Goal: Transaction & Acquisition: Purchase product/service

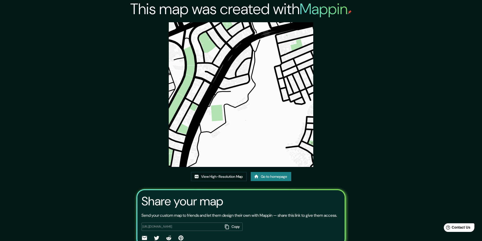
click at [276, 177] on link "Go to homepage" at bounding box center [271, 176] width 40 height 9
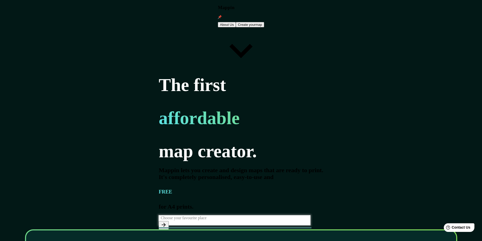
click at [159, 215] on div "​" at bounding box center [235, 220] width 152 height 10
click at [159, 215] on input "text" at bounding box center [236, 218] width 154 height 6
drag, startPoint x: 80, startPoint y: 113, endPoint x: 30, endPoint y: 111, distance: 49.4
click at [159, 111] on div "The first affordable map creator. Mappin lets you create and design maps that a…" at bounding box center [241, 150] width 165 height 151
drag, startPoint x: 27, startPoint y: 108, endPoint x: 9, endPoint y: 108, distance: 17.7
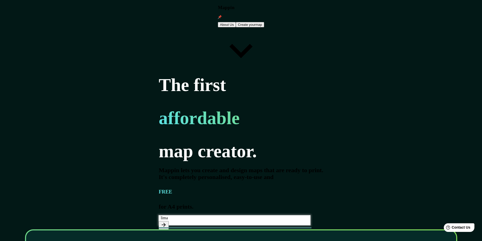
click at [159, 108] on div "The first affordable map creator. Mappin lets you create and design maps that a…" at bounding box center [241, 150] width 165 height 151
type input "[GEOGRAPHIC_DATA]"
click at [167, 222] on icon "button" at bounding box center [164, 225] width 6 height 6
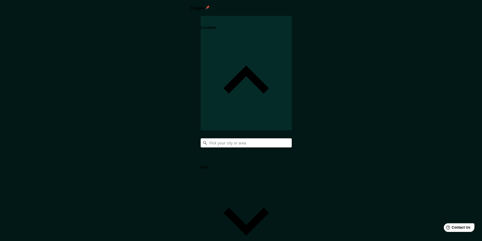
click at [292, 138] on input "Pick your city or area" at bounding box center [246, 142] width 91 height 9
type input "Perú"
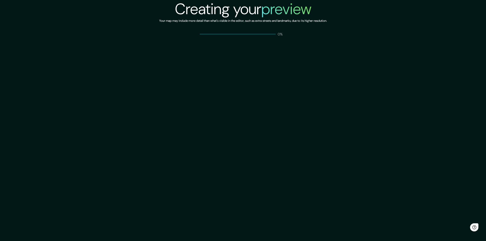
drag, startPoint x: 291, startPoint y: 172, endPoint x: 298, endPoint y: 172, distance: 7.1
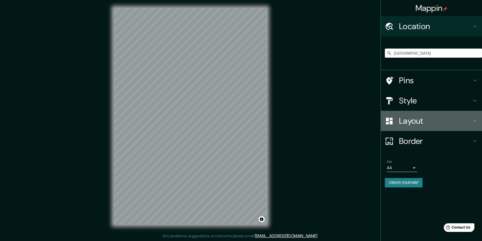
click at [414, 114] on div "Layout" at bounding box center [431, 121] width 101 height 20
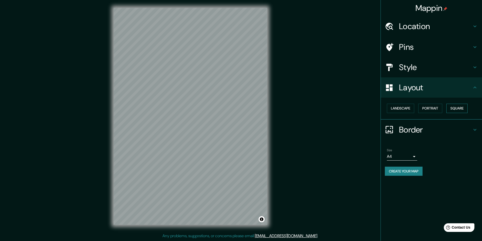
click at [464, 109] on button "Square" at bounding box center [456, 108] width 21 height 9
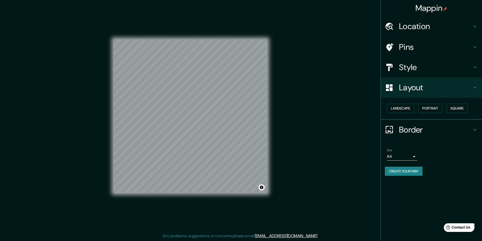
click at [445, 69] on h4 "Style" at bounding box center [435, 67] width 73 height 10
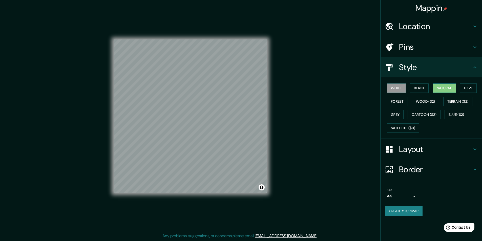
click at [445, 87] on button "Natural" at bounding box center [444, 87] width 23 height 9
drag, startPoint x: 416, startPoint y: 213, endPoint x: 419, endPoint y: 212, distance: 2.6
click at [419, 212] on button "Create your map" at bounding box center [404, 210] width 38 height 9
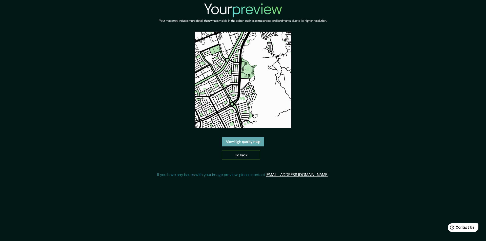
click at [249, 144] on link "View high quality map" at bounding box center [243, 141] width 42 height 9
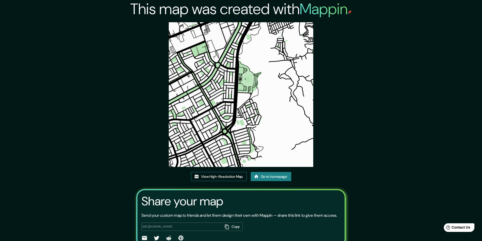
click at [222, 178] on link "View High-Resolution Map" at bounding box center [219, 176] width 56 height 9
click at [263, 179] on link "Go to homepage" at bounding box center [271, 176] width 40 height 9
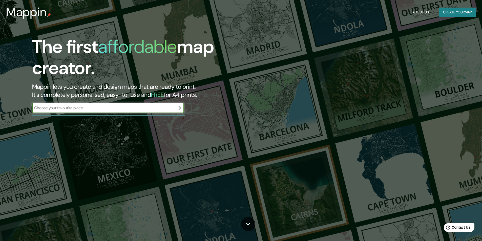
click at [130, 109] on input "text" at bounding box center [103, 108] width 142 height 6
type input "peru"
click at [179, 108] on icon "button" at bounding box center [179, 108] width 4 height 4
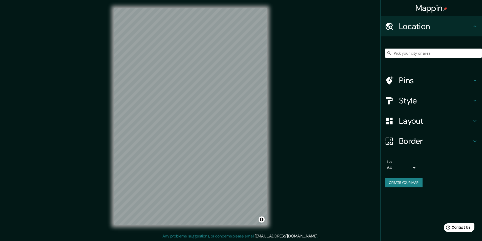
click at [427, 104] on h4 "Style" at bounding box center [435, 101] width 73 height 10
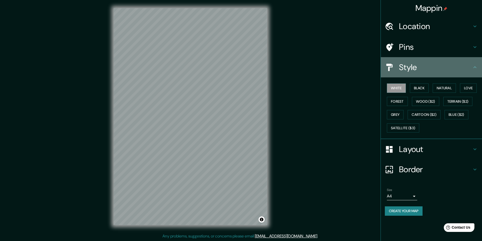
click at [426, 69] on h4 "Style" at bounding box center [435, 67] width 73 height 10
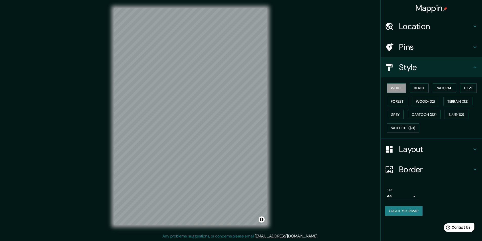
click at [421, 152] on h4 "Layout" at bounding box center [435, 149] width 73 height 10
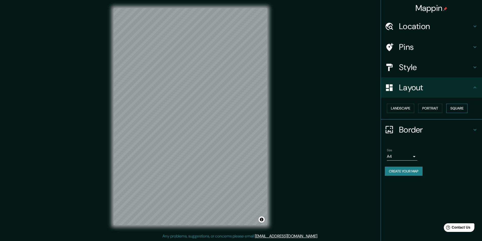
click at [453, 110] on button "Square" at bounding box center [456, 108] width 21 height 9
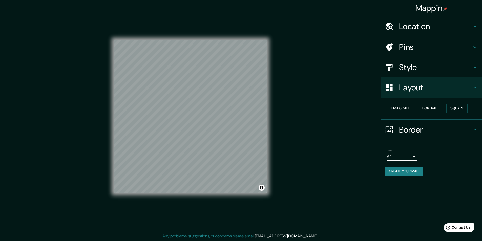
click at [423, 69] on h4 "Style" at bounding box center [435, 67] width 73 height 10
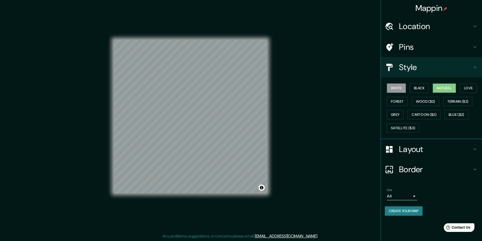
click at [444, 89] on button "Natural" at bounding box center [444, 87] width 23 height 9
click at [404, 211] on button "Create your map" at bounding box center [404, 210] width 38 height 9
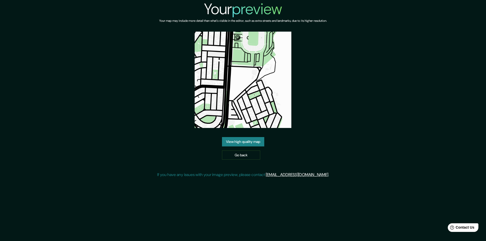
click at [251, 142] on link "View high quality map" at bounding box center [243, 141] width 42 height 9
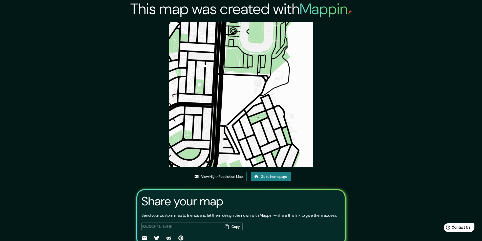
click at [212, 176] on link "View High-Resolution Map" at bounding box center [219, 176] width 56 height 9
click at [264, 178] on link "Go to homepage" at bounding box center [271, 176] width 40 height 9
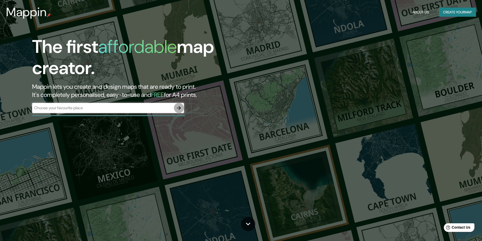
click at [177, 109] on icon "button" at bounding box center [179, 108] width 6 height 6
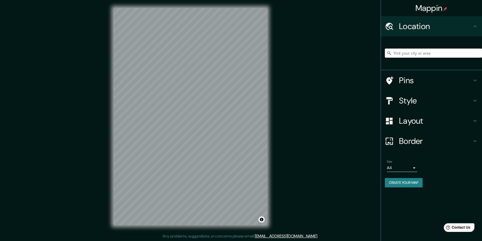
click at [418, 115] on div "Layout" at bounding box center [431, 121] width 101 height 20
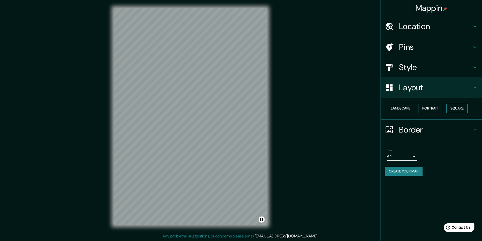
click at [466, 110] on button "Square" at bounding box center [456, 108] width 21 height 9
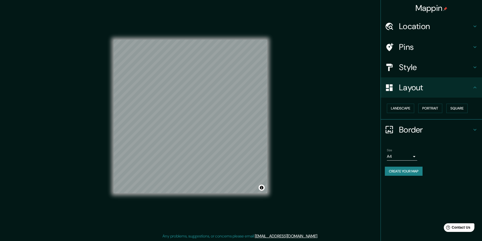
click at [434, 64] on h4 "Style" at bounding box center [435, 67] width 73 height 10
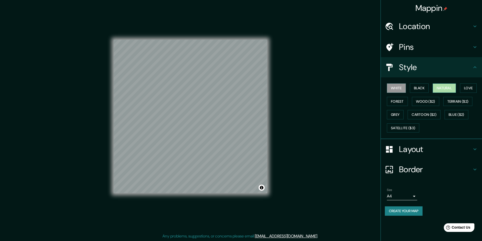
click at [444, 87] on button "Natural" at bounding box center [444, 87] width 23 height 9
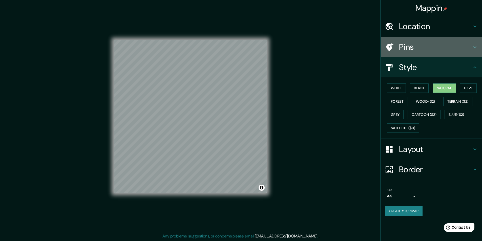
click at [433, 46] on h4 "Pins" at bounding box center [435, 47] width 73 height 10
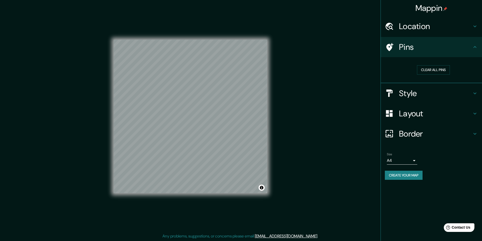
click at [441, 46] on h4 "Pins" at bounding box center [435, 47] width 73 height 10
click at [428, 70] on button "Clear all pins" at bounding box center [433, 69] width 33 height 9
click at [430, 73] on button "Clear all pins" at bounding box center [433, 69] width 33 height 9
click at [423, 92] on h4 "Style" at bounding box center [435, 93] width 73 height 10
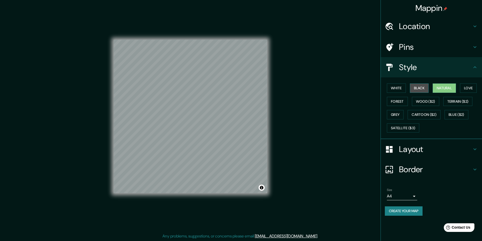
click at [419, 89] on button "Black" at bounding box center [419, 87] width 19 height 9
click at [439, 88] on button "Natural" at bounding box center [444, 87] width 23 height 9
click at [411, 211] on button "Create your map" at bounding box center [404, 210] width 38 height 9
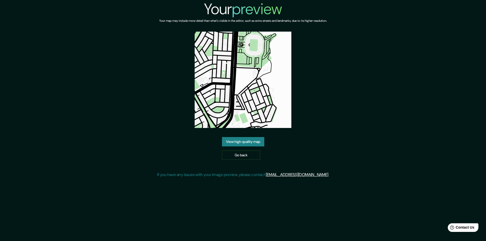
click at [242, 142] on link "View high quality map" at bounding box center [243, 141] width 42 height 9
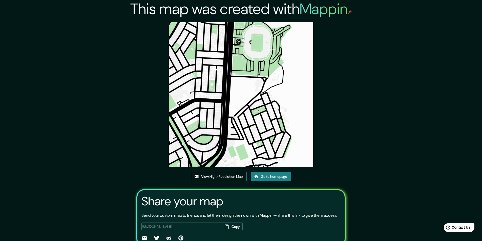
click at [216, 178] on link "View High-Resolution Map" at bounding box center [219, 176] width 56 height 9
drag, startPoint x: 295, startPoint y: 175, endPoint x: 299, endPoint y: 174, distance: 3.9
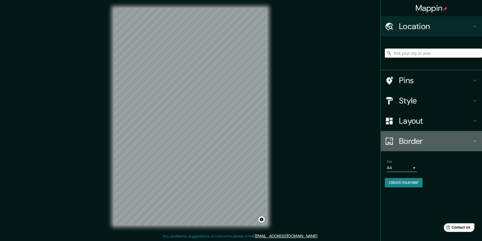
click at [424, 144] on h4 "Border" at bounding box center [435, 141] width 73 height 10
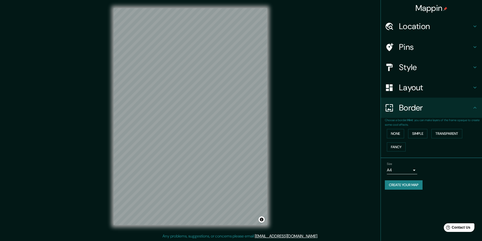
click at [438, 88] on h4 "Layout" at bounding box center [435, 87] width 73 height 10
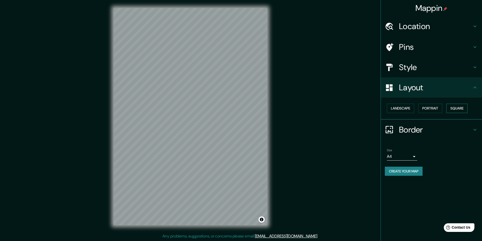
click at [455, 108] on button "Square" at bounding box center [456, 108] width 21 height 9
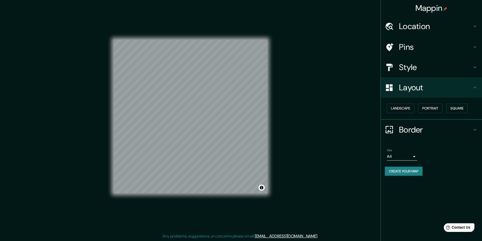
click at [428, 88] on h4 "Layout" at bounding box center [435, 87] width 73 height 10
click at [418, 65] on h4 "Style" at bounding box center [435, 67] width 73 height 10
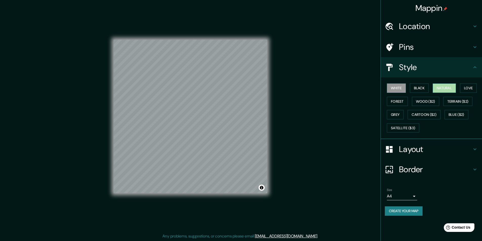
click at [442, 89] on button "Natural" at bounding box center [444, 87] width 23 height 9
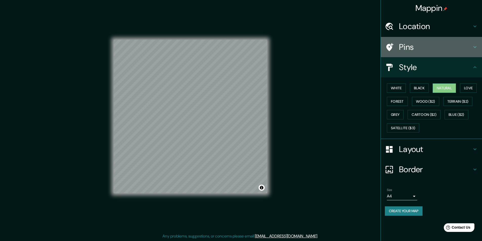
click at [422, 52] on h4 "Pins" at bounding box center [435, 47] width 73 height 10
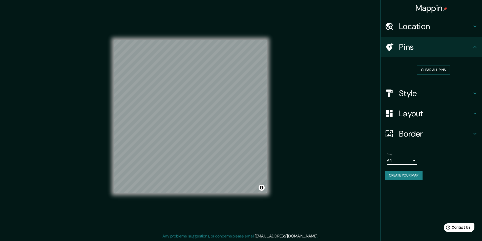
click at [430, 33] on div "Location" at bounding box center [431, 26] width 101 height 20
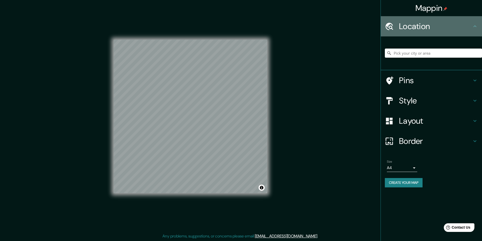
click at [437, 29] on h4 "Location" at bounding box center [435, 26] width 73 height 10
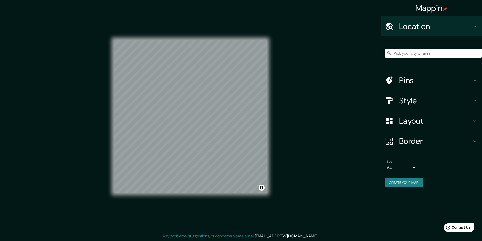
click at [429, 70] on div "Pins" at bounding box center [431, 80] width 101 height 20
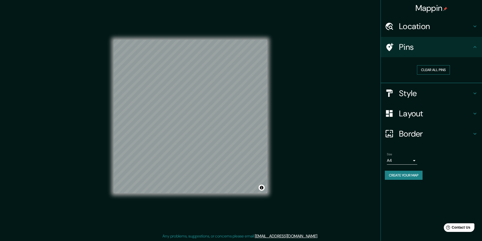
click at [440, 68] on button "Clear all pins" at bounding box center [433, 69] width 33 height 9
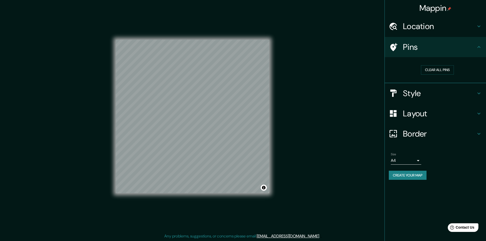
click at [413, 161] on body "Mappin Location Pins Clear all pins Style Layout Border Choose a border. Hint :…" at bounding box center [243, 120] width 486 height 241
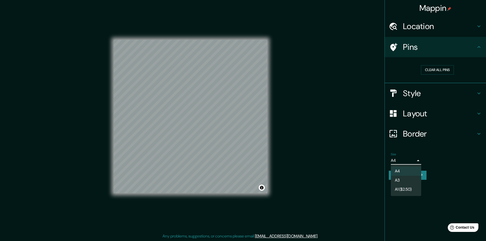
click at [416, 161] on div at bounding box center [243, 120] width 486 height 241
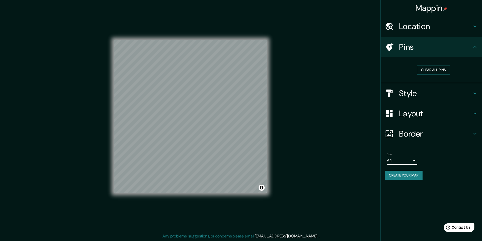
click at [429, 134] on h4 "Border" at bounding box center [435, 134] width 73 height 10
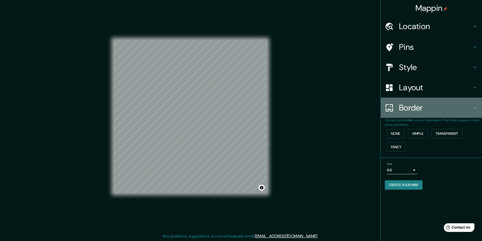
click at [439, 117] on div "Border" at bounding box center [431, 108] width 101 height 20
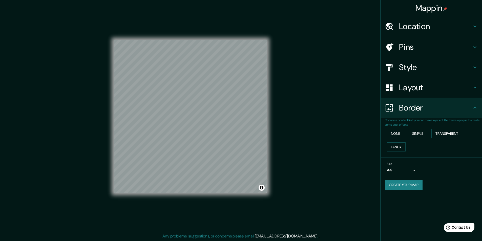
click at [438, 114] on div "Border" at bounding box center [431, 108] width 101 height 20
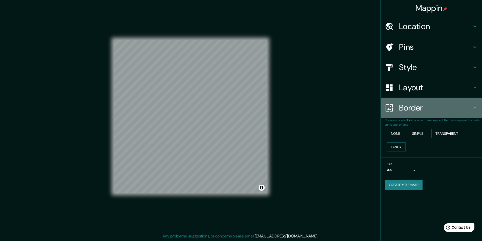
click at [464, 104] on h4 "Border" at bounding box center [435, 108] width 73 height 10
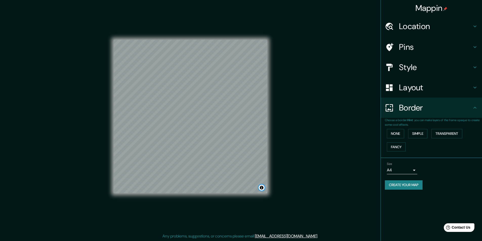
click at [263, 186] on button "Toggle attribution" at bounding box center [262, 188] width 6 height 6
click at [263, 187] on button "Toggle attribution" at bounding box center [262, 188] width 6 height 6
click at [408, 186] on button "Create your map" at bounding box center [404, 184] width 38 height 9
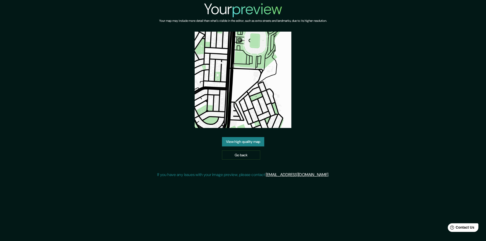
click at [327, 9] on div "Your preview Your map may include more detail than what's visible in the editor…" at bounding box center [243, 91] width 172 height 182
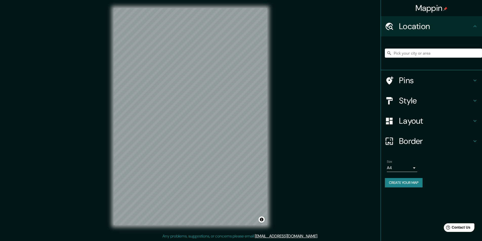
click at [424, 125] on h4 "Layout" at bounding box center [435, 121] width 73 height 10
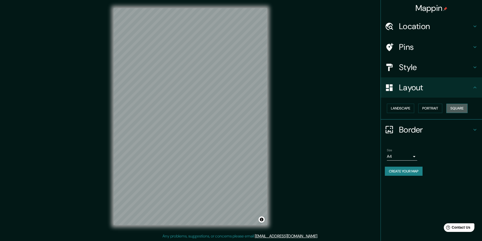
click at [456, 110] on button "Square" at bounding box center [456, 108] width 21 height 9
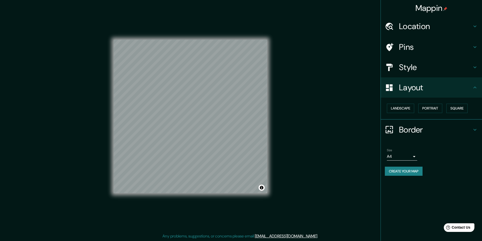
click at [443, 72] on div "Style" at bounding box center [431, 67] width 101 height 20
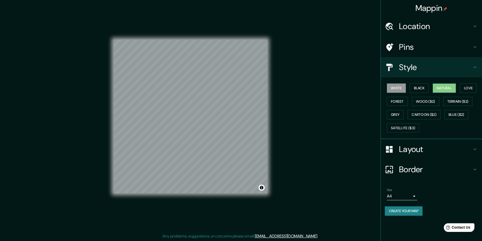
click at [443, 90] on button "Natural" at bounding box center [444, 87] width 23 height 9
click at [407, 213] on button "Create your map" at bounding box center [404, 210] width 38 height 9
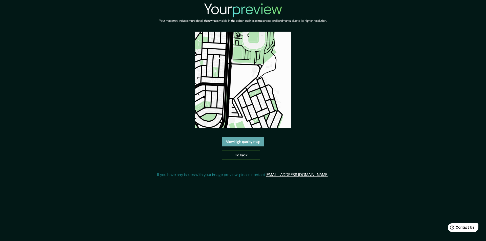
click at [249, 144] on link "View high quality map" at bounding box center [243, 141] width 42 height 9
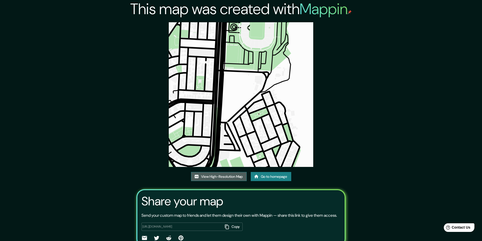
click at [235, 175] on link "View High-Resolution Map" at bounding box center [219, 176] width 56 height 9
click at [261, 180] on link "Go to homepage" at bounding box center [271, 176] width 40 height 9
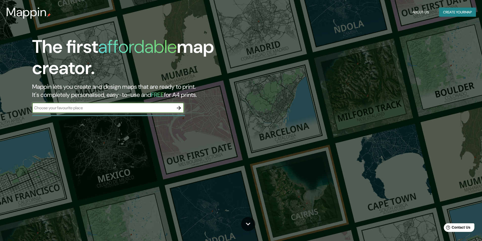
click at [152, 118] on div "The first affordable map creator. Mappin lets you create and design maps that a…" at bounding box center [241, 120] width 482 height 241
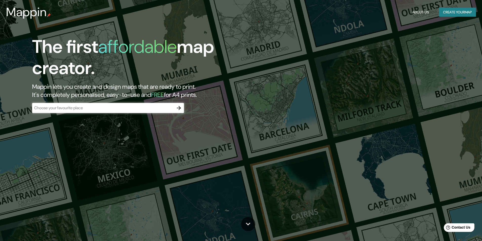
click at [152, 111] on div "​" at bounding box center [108, 108] width 152 height 10
